Goal: Transaction & Acquisition: Book appointment/travel/reservation

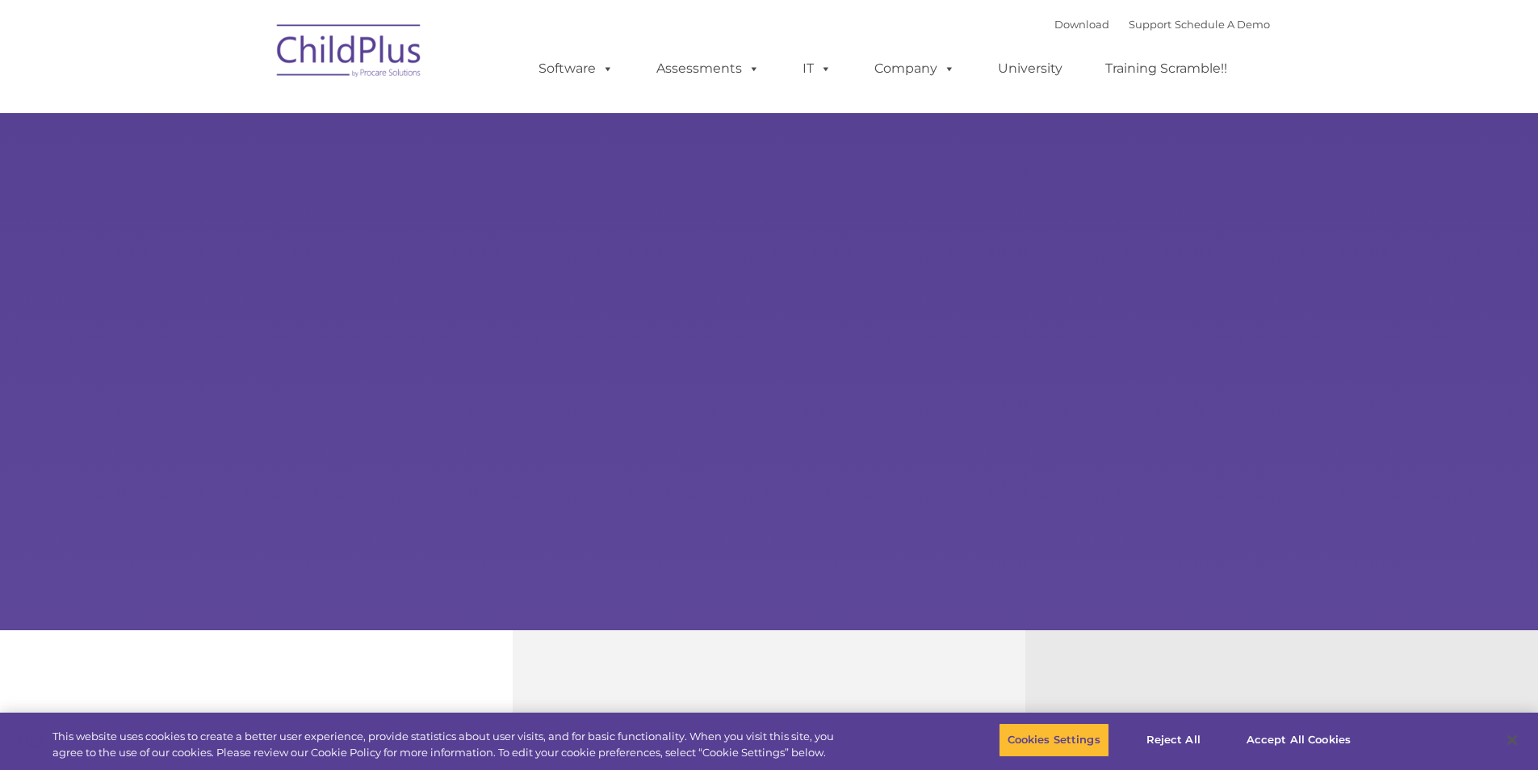
select select "MEDIUM"
click at [1283, 736] on button "Accept All Cookies" at bounding box center [1299, 740] width 122 height 34
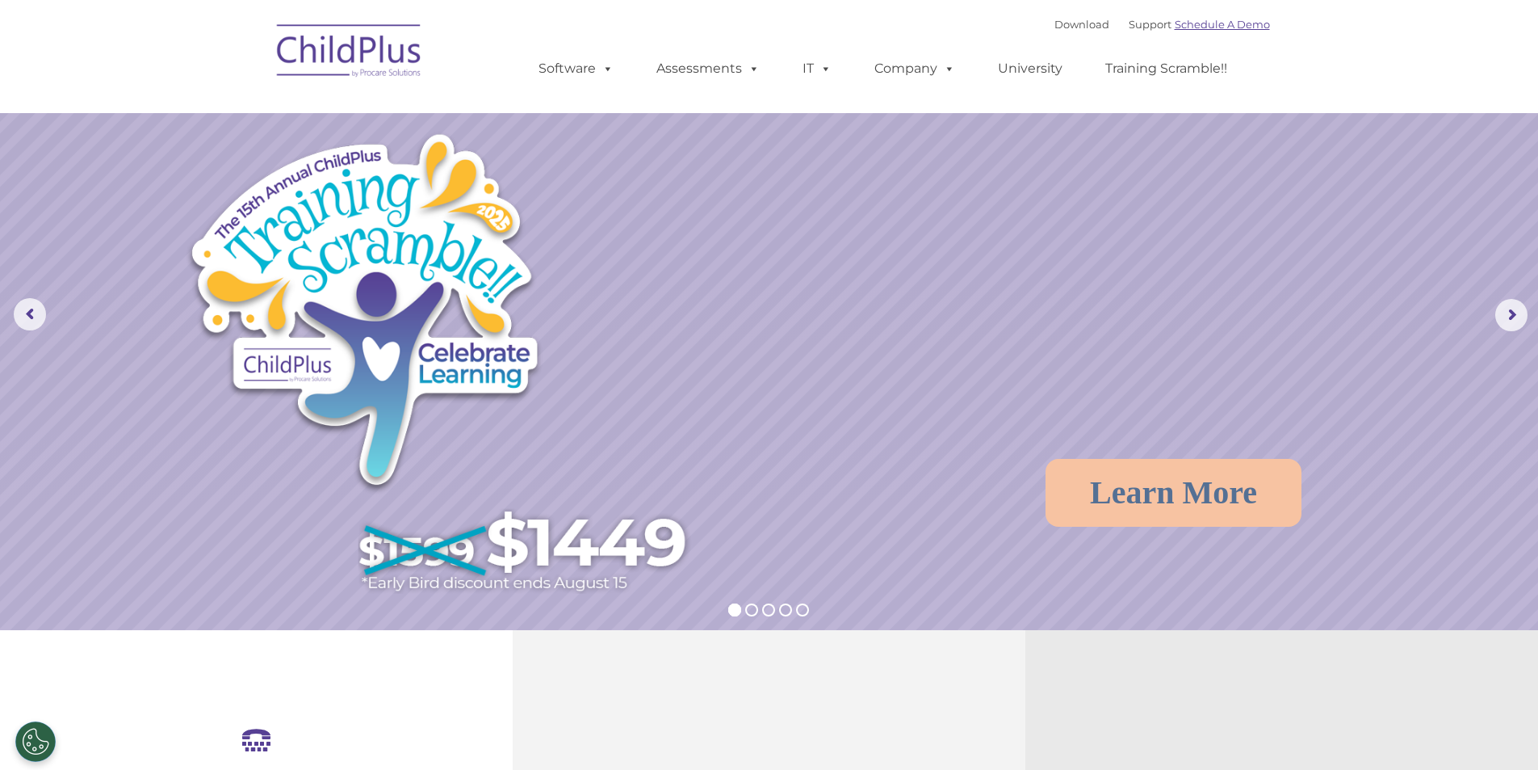
click at [1226, 27] on link "Schedule A Demo" at bounding box center [1222, 24] width 95 height 13
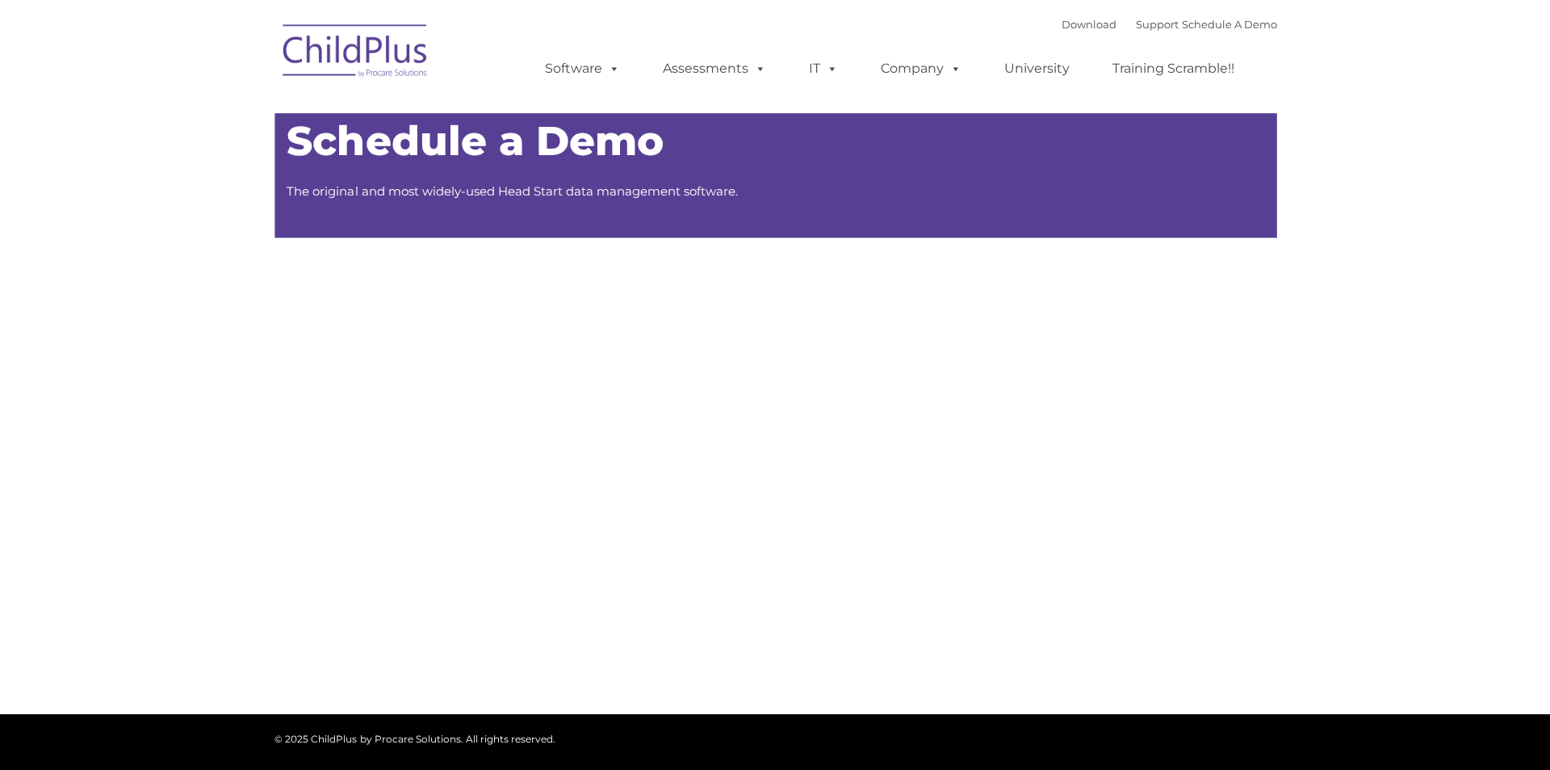
type input ""
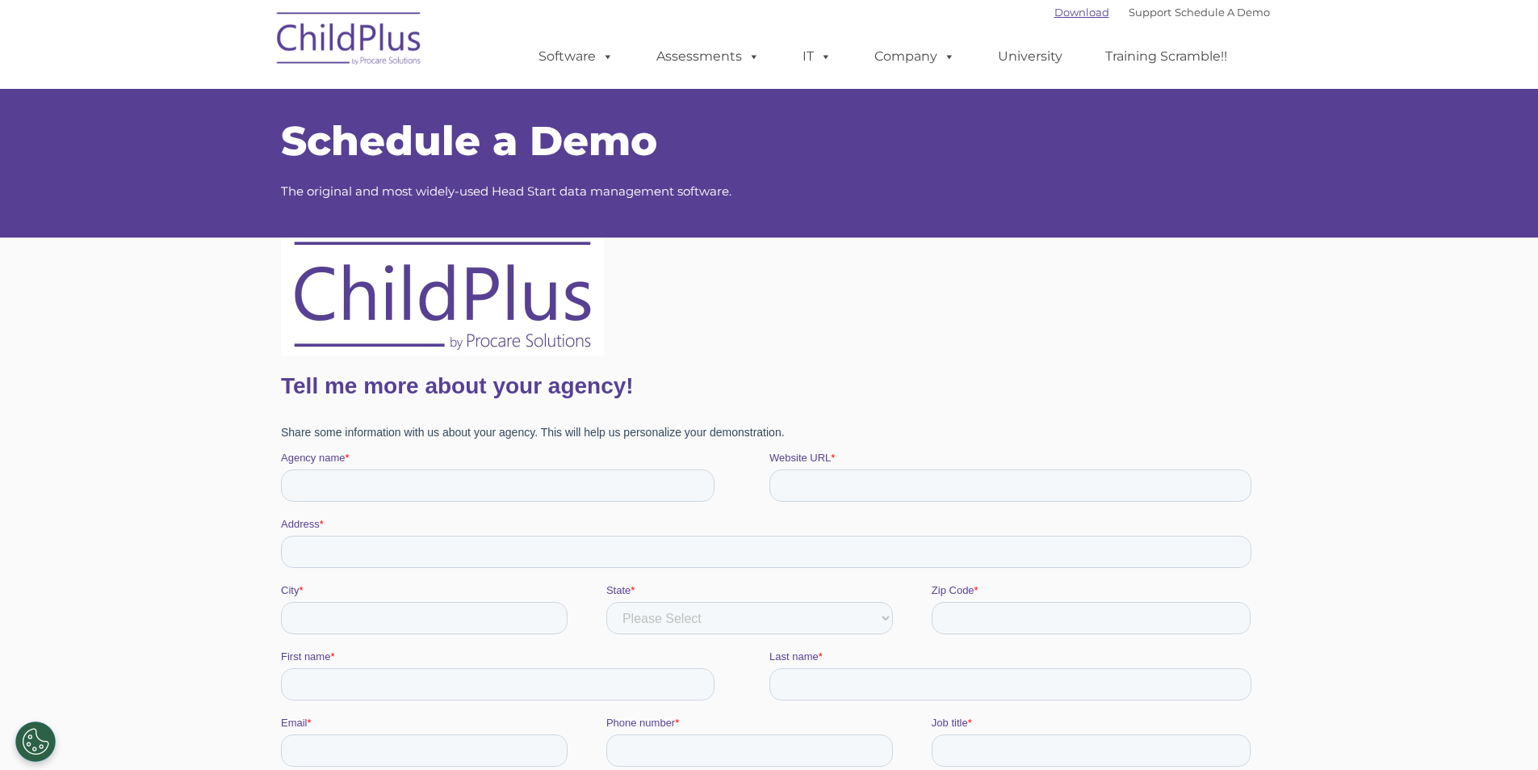
click at [1064, 16] on link "Download" at bounding box center [1082, 12] width 55 height 13
